Goal: Task Accomplishment & Management: Complete application form

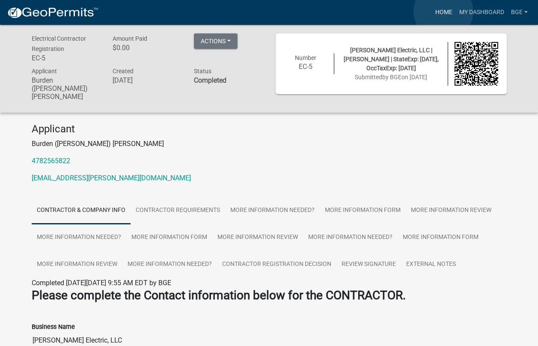
click at [443, 12] on link "Home" at bounding box center [444, 12] width 24 height 16
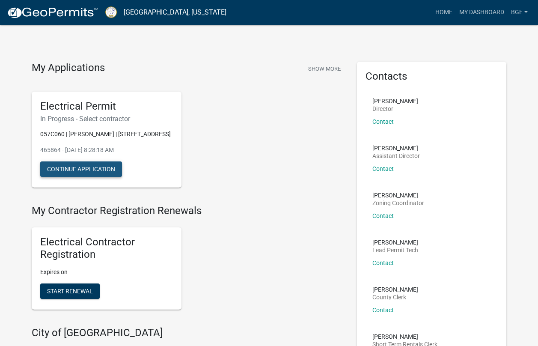
click at [76, 168] on button "Continue Application" at bounding box center [81, 168] width 82 height 15
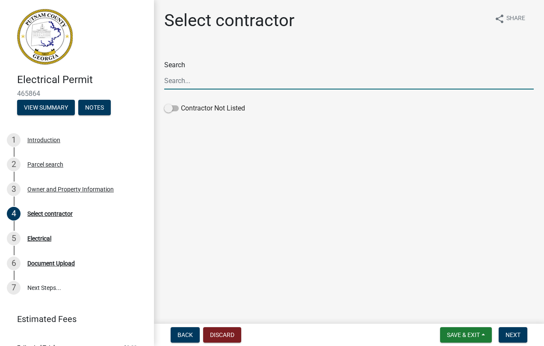
click at [181, 80] on input "Search" at bounding box center [349, 81] width 370 height 18
type input "Burden"
click at [507, 333] on span "Next" at bounding box center [513, 334] width 15 height 7
click at [175, 108] on span at bounding box center [171, 108] width 15 height 6
click at [181, 103] on input "Contractor Not Listed" at bounding box center [181, 103] width 0 height 0
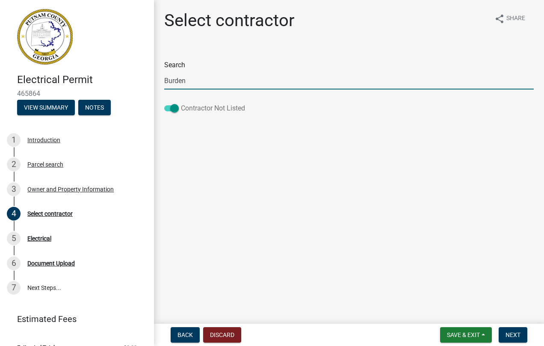
click at [175, 108] on span at bounding box center [171, 108] width 15 height 6
click at [181, 103] on input "Contractor Not Listed" at bounding box center [181, 103] width 0 height 0
click at [175, 108] on span at bounding box center [171, 108] width 15 height 6
click at [181, 103] on input "Contractor Not Listed" at bounding box center [181, 103] width 0 height 0
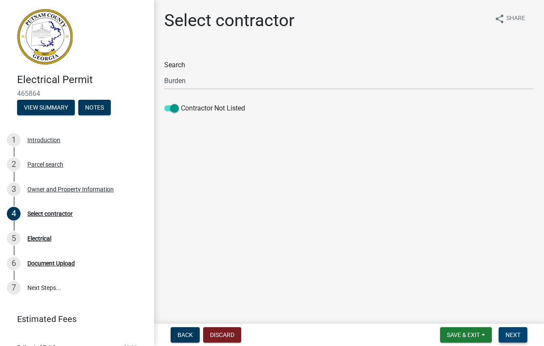
click at [511, 336] on span "Next" at bounding box center [513, 334] width 15 height 7
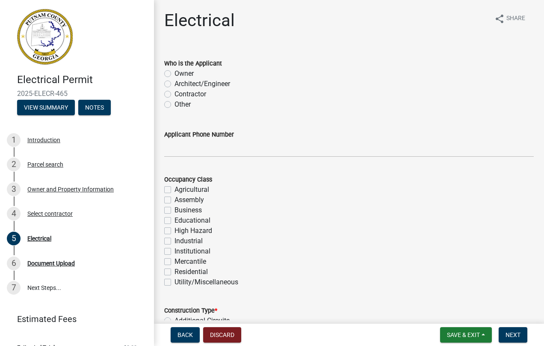
click at [175, 94] on label "Contractor" at bounding box center [191, 94] width 32 height 10
click at [175, 94] on input "Contractor" at bounding box center [178, 92] width 6 height 6
radio input "true"
click at [184, 146] on input "Applicant Phone Number" at bounding box center [349, 148] width 370 height 18
type input "4782565822"
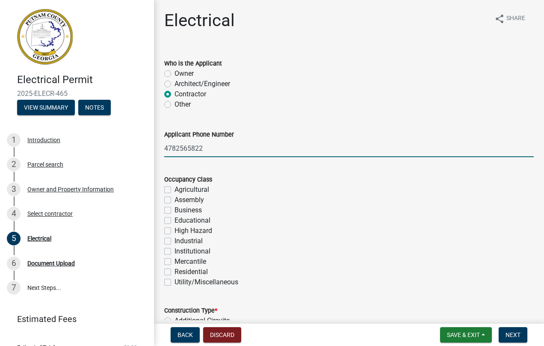
scroll to position [43, 0]
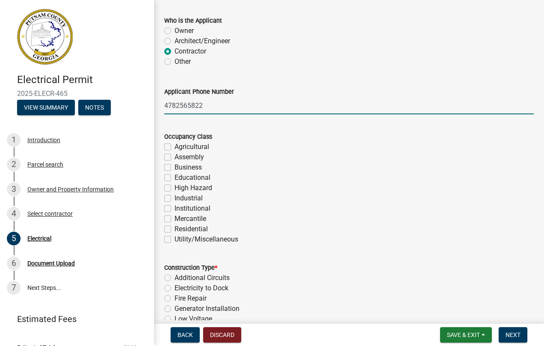
click at [175, 227] on label "Residential" at bounding box center [191, 229] width 33 height 10
click at [175, 227] on input "Residential" at bounding box center [178, 227] width 6 height 6
checkbox input "true"
checkbox input "false"
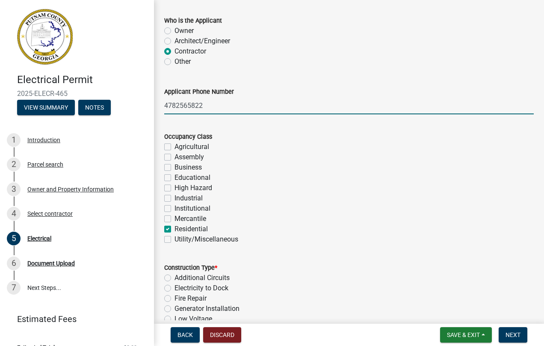
checkbox input "false"
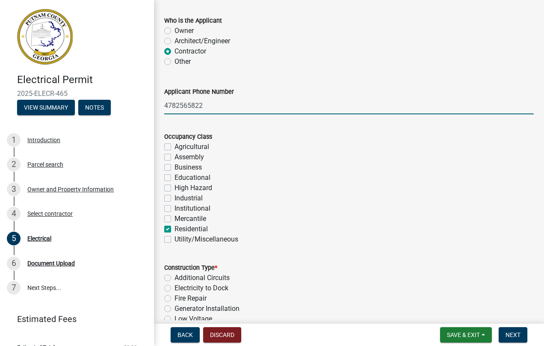
checkbox input "false"
checkbox input "true"
checkbox input "false"
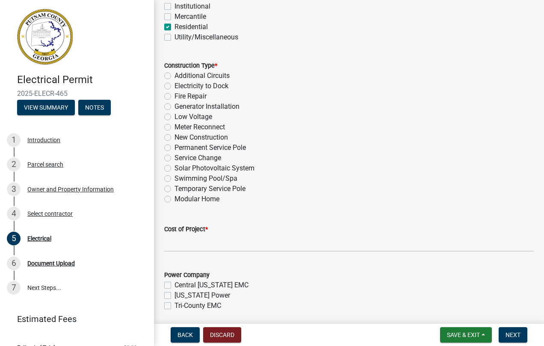
scroll to position [257, 0]
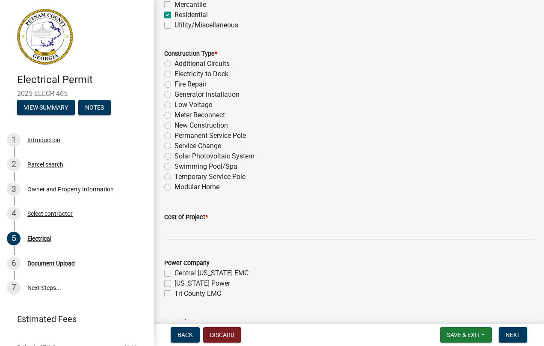
click at [175, 145] on label "Service Change" at bounding box center [198, 146] width 47 height 10
click at [175, 145] on input "Service Change" at bounding box center [178, 144] width 6 height 6
radio input "true"
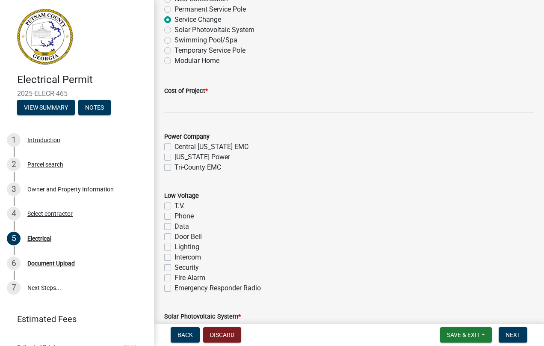
scroll to position [385, 0]
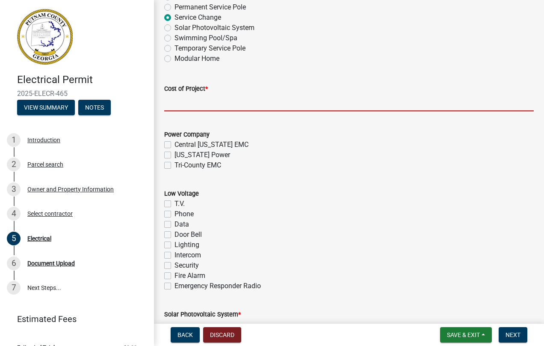
click at [197, 104] on input "text" at bounding box center [349, 103] width 370 height 18
type input "2000"
click at [175, 165] on label "Tri-County EMC" at bounding box center [198, 165] width 47 height 10
click at [175, 165] on input "Tri-County EMC" at bounding box center [178, 163] width 6 height 6
checkbox input "true"
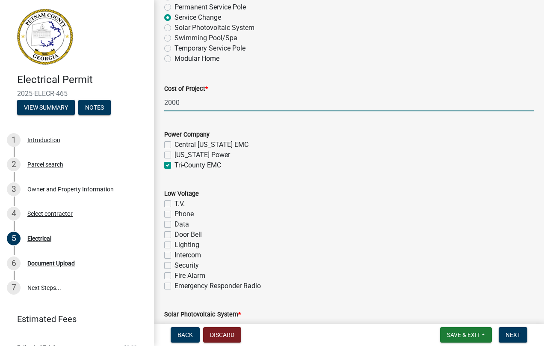
checkbox input "false"
checkbox input "true"
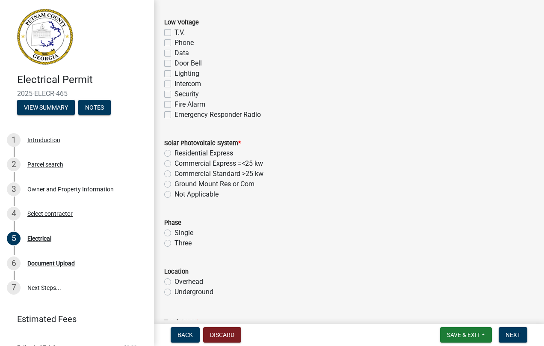
scroll to position [599, 0]
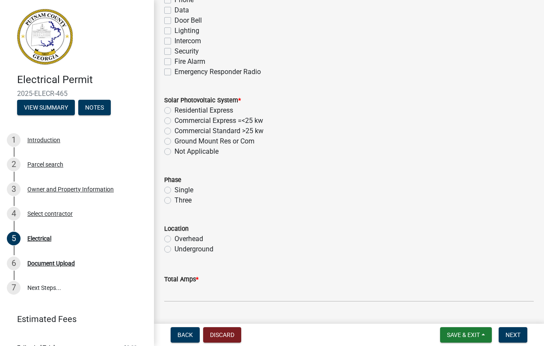
click at [175, 151] on label "Not Applicable" at bounding box center [197, 151] width 44 height 10
click at [175, 151] on input "Not Applicable" at bounding box center [178, 149] width 6 height 6
radio input "true"
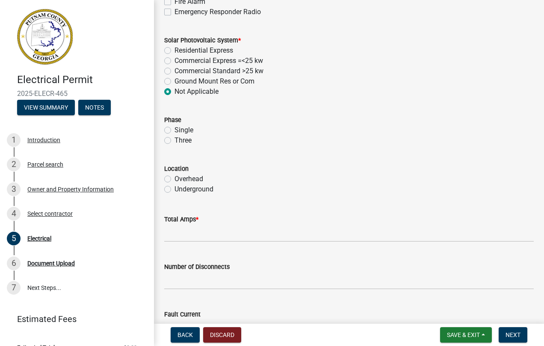
scroll to position [685, 0]
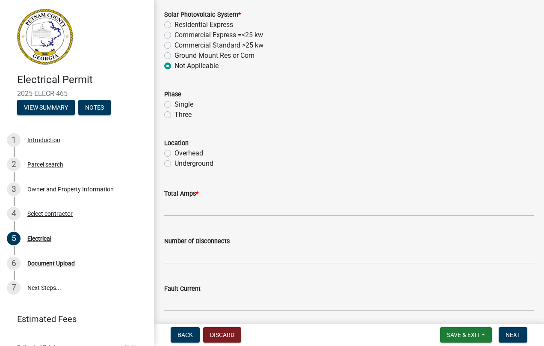
click at [175, 104] on label "Single" at bounding box center [184, 104] width 19 height 10
click at [175, 104] on input "Single" at bounding box center [178, 102] width 6 height 6
radio input "true"
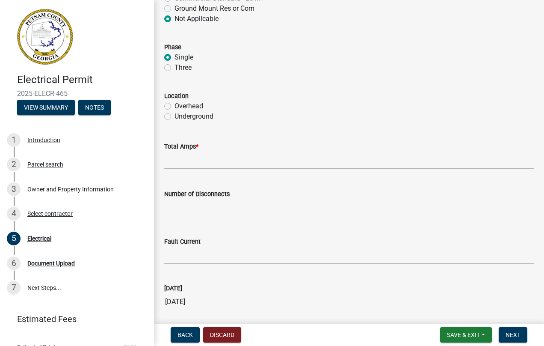
scroll to position [770, 0]
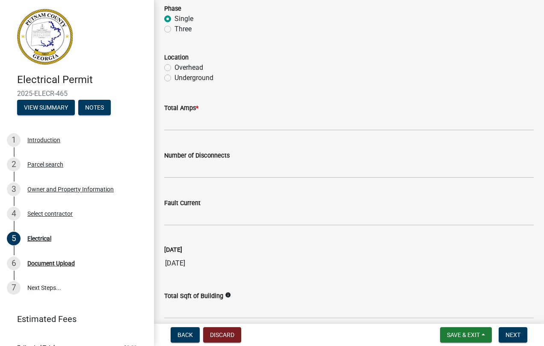
click at [175, 79] on label "Underground" at bounding box center [194, 78] width 39 height 10
click at [175, 78] on input "Underground" at bounding box center [178, 76] width 6 height 6
radio input "true"
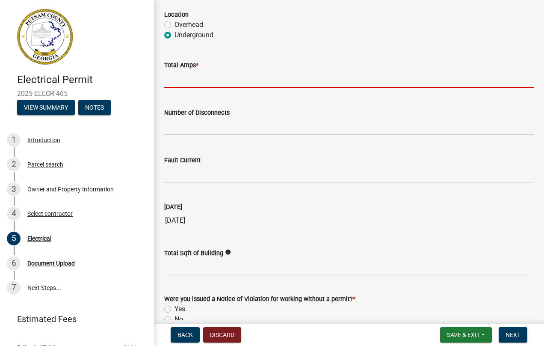
click at [196, 82] on input "text" at bounding box center [349, 79] width 370 height 18
type input "150"
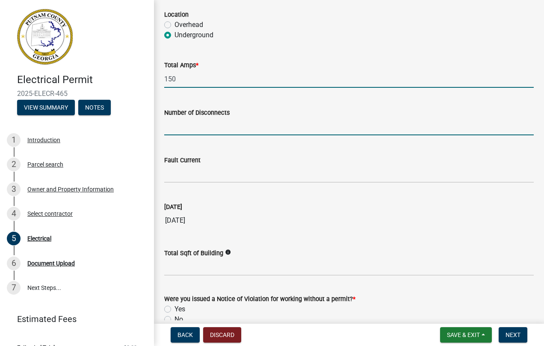
click at [174, 131] on input "text" at bounding box center [349, 127] width 370 height 18
type input "1"
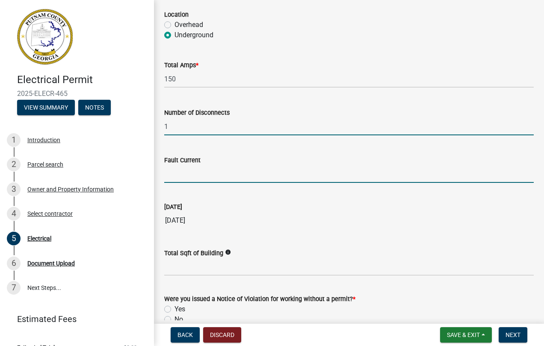
click at [187, 175] on input "Fault Current" at bounding box center [349, 174] width 370 height 18
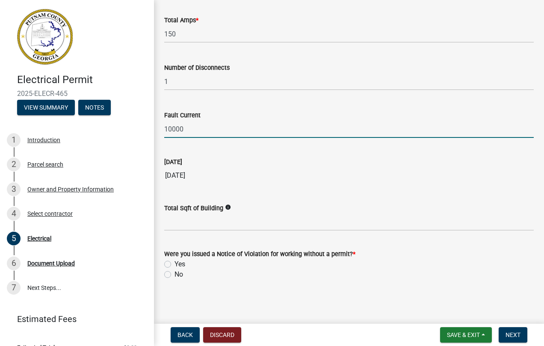
scroll to position [858, 0]
type input "10000"
click at [177, 224] on input "text" at bounding box center [349, 222] width 370 height 18
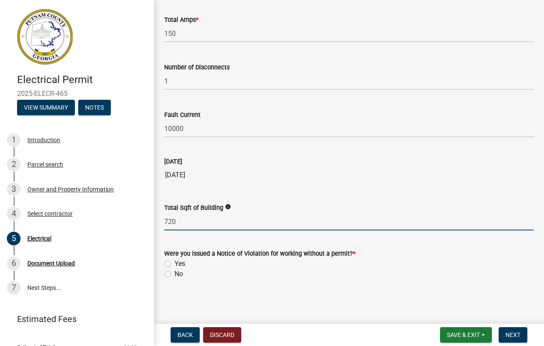
type input "720"
click at [175, 273] on label "No" at bounding box center [179, 274] width 9 height 10
click at [175, 273] on input "No" at bounding box center [178, 272] width 6 height 6
radio input "true"
click at [512, 332] on span "Next" at bounding box center [513, 334] width 15 height 7
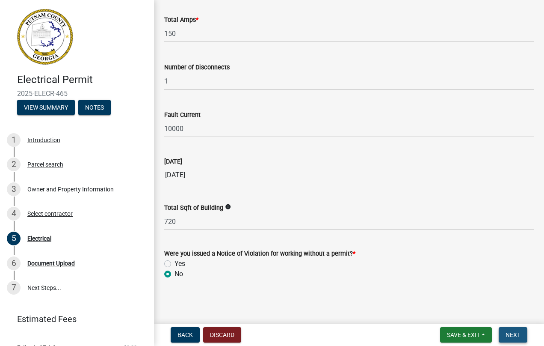
scroll to position [0, 0]
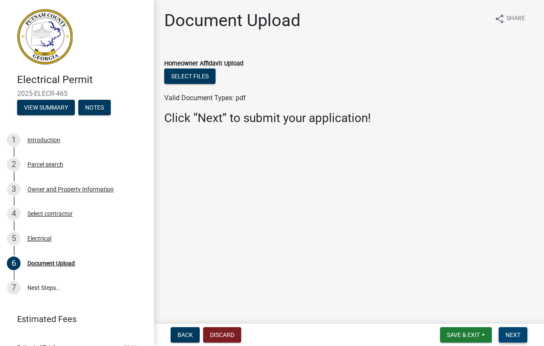
click at [509, 334] on span "Next" at bounding box center [513, 334] width 15 height 7
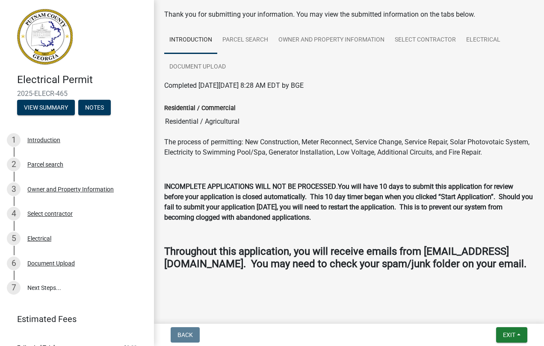
scroll to position [51, 0]
click at [518, 333] on button "Exit" at bounding box center [511, 334] width 31 height 15
click at [484, 313] on button "Save & Exit" at bounding box center [493, 312] width 68 height 21
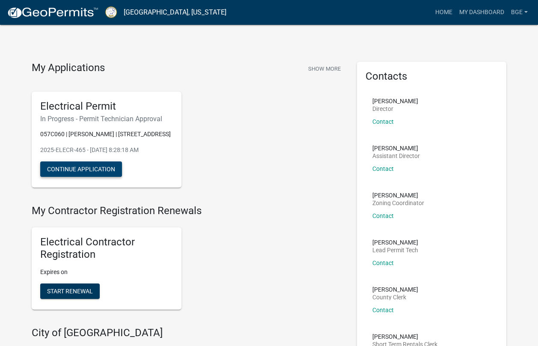
click at [81, 167] on button "Continue Application" at bounding box center [81, 168] width 82 height 15
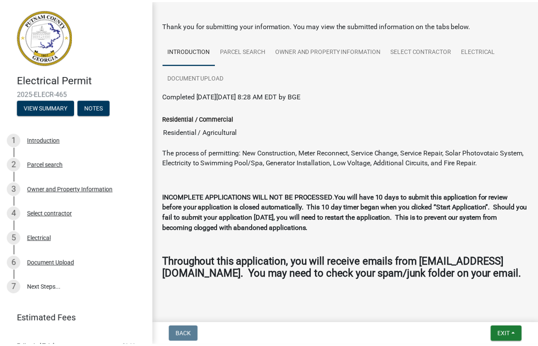
scroll to position [51, 0]
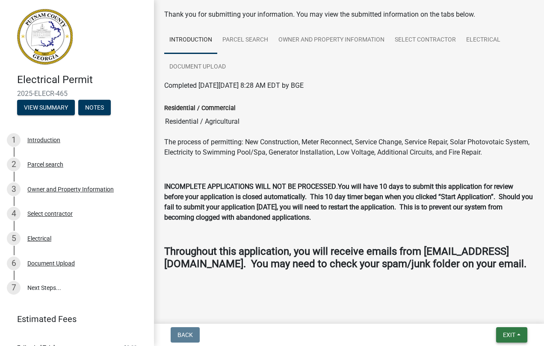
click at [519, 333] on button "Exit" at bounding box center [511, 334] width 31 height 15
click at [499, 312] on button "Save & Exit" at bounding box center [493, 312] width 68 height 21
